Goal: Information Seeking & Learning: Compare options

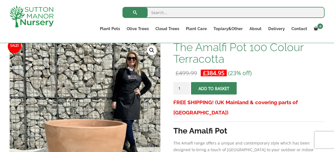
scroll to position [86, 0]
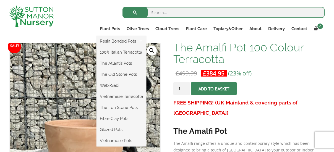
click at [111, 36] on ul "Resin Bonded Pots The Amalfi Pots The Milan Pots The Capri Pots The Brunello Po…" at bounding box center [122, 91] width 50 height 111
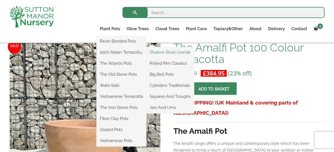
click at [161, 52] on link "Shallow Bowl Grande" at bounding box center [170, 52] width 48 height 8
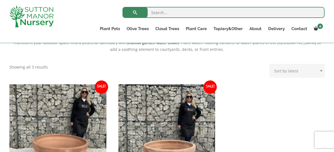
scroll to position [203, 0]
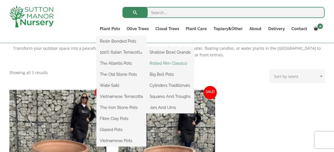
click at [163, 64] on link "Rolled Rim Classico" at bounding box center [170, 63] width 48 height 8
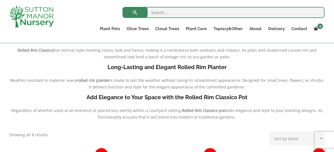
scroll to position [129, 0]
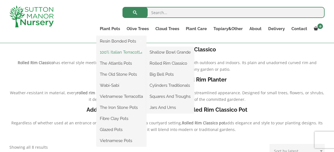
click at [119, 53] on link "100% Italian Terracotta" at bounding box center [122, 52] width 50 height 8
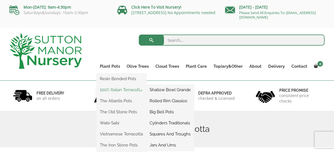
click at [119, 90] on link "100% Italian Terracotta" at bounding box center [122, 90] width 50 height 8
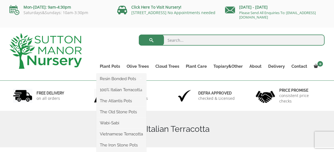
click at [115, 74] on ul "Resin Bonded Pots The Amalfi Pots The Milan Pots The Capri Pots The Brunello Po…" at bounding box center [122, 129] width 50 height 111
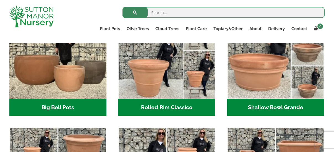
scroll to position [210, 0]
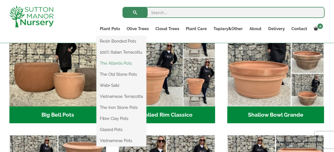
click at [114, 65] on link "The Atlantis Pots" at bounding box center [122, 63] width 50 height 8
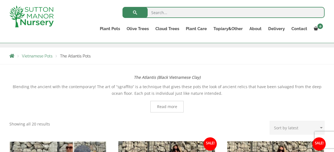
scroll to position [65, 0]
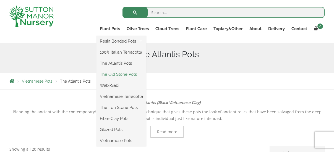
click at [115, 75] on link "The Old Stone Pots" at bounding box center [122, 74] width 50 height 8
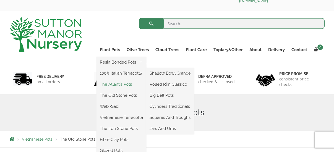
scroll to position [17, 0]
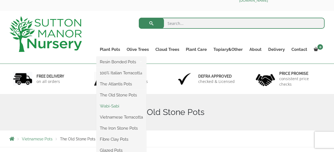
click at [118, 107] on link "Wabi-Sabi" at bounding box center [122, 106] width 50 height 8
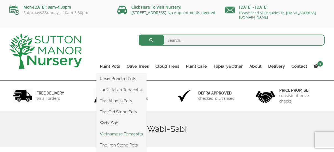
click at [111, 135] on link "Vietnamese Terracotta" at bounding box center [122, 134] width 50 height 8
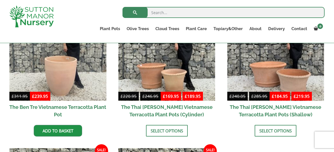
scroll to position [140, 0]
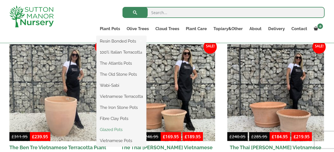
click at [112, 131] on link "Glazed Pots" at bounding box center [122, 130] width 50 height 8
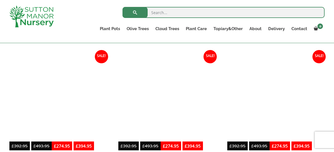
scroll to position [261, 0]
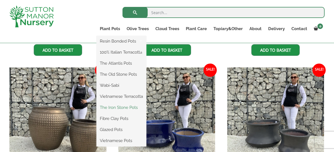
click at [113, 109] on link "The Iron Stone Pots" at bounding box center [122, 107] width 50 height 8
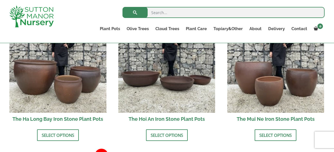
scroll to position [226, 0]
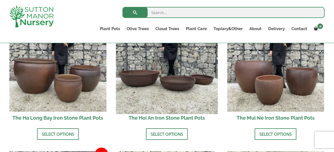
click at [163, 96] on img at bounding box center [167, 63] width 102 height 102
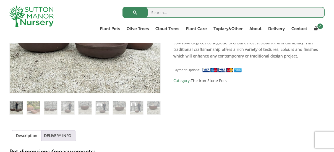
scroll to position [186, 0]
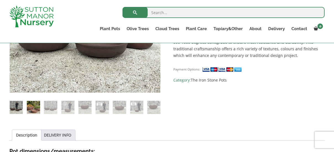
click at [35, 108] on img at bounding box center [33, 107] width 13 height 13
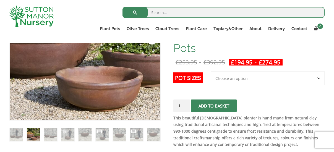
scroll to position [117, 0]
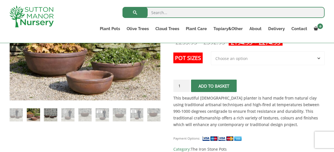
click at [51, 114] on img at bounding box center [50, 114] width 13 height 13
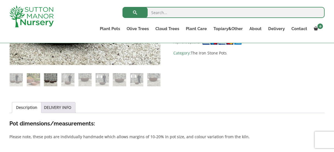
scroll to position [214, 0]
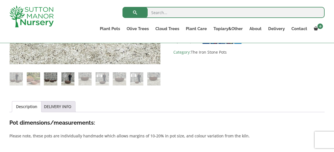
click at [72, 81] on img at bounding box center [67, 78] width 13 height 13
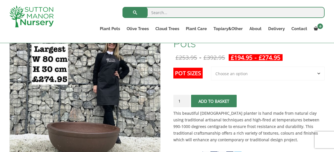
scroll to position [98, 0]
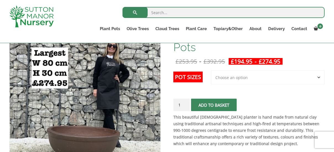
click at [319, 78] on select "Choose an option 3rd to Largest Pot In The Picture 2nd to Largest Pot In The Pi…" at bounding box center [268, 78] width 114 height 14
select select "3rd to Largest Pot In The Picture"
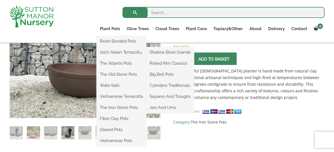
scroll to position [163, 0]
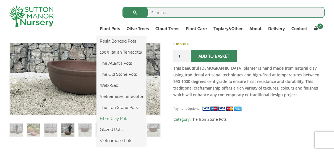
click at [121, 120] on link "Fibre Clay Pots" at bounding box center [122, 118] width 50 height 8
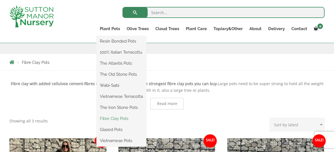
scroll to position [84, 0]
click at [115, 130] on link "Glazed Pots" at bounding box center [122, 130] width 50 height 8
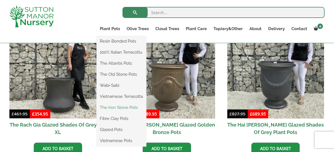
scroll to position [163, 0]
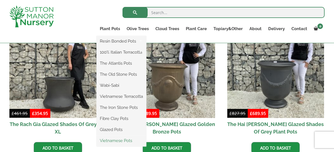
click at [116, 141] on link "Vietnamese Pots" at bounding box center [122, 141] width 50 height 8
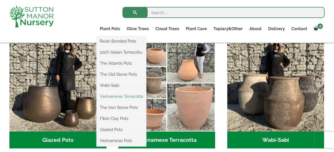
scroll to position [174, 0]
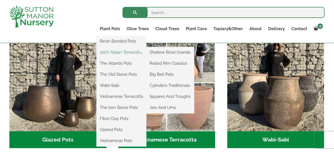
click at [114, 53] on link "100% Italian Terracotta" at bounding box center [122, 52] width 50 height 8
